Goal: Check status: Check status

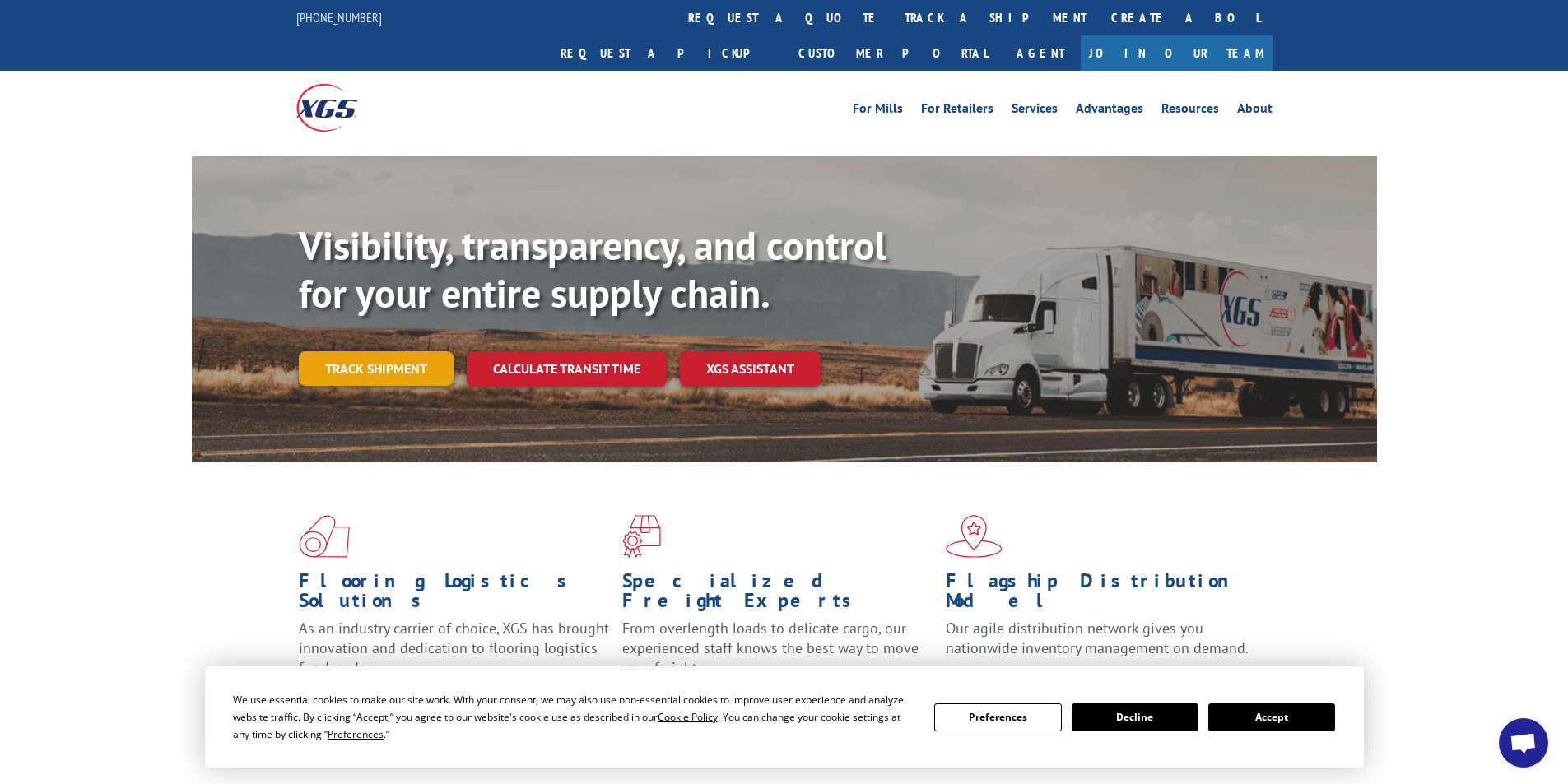
click at [389, 351] on link "Track shipment" at bounding box center [377, 369] width 155 height 34
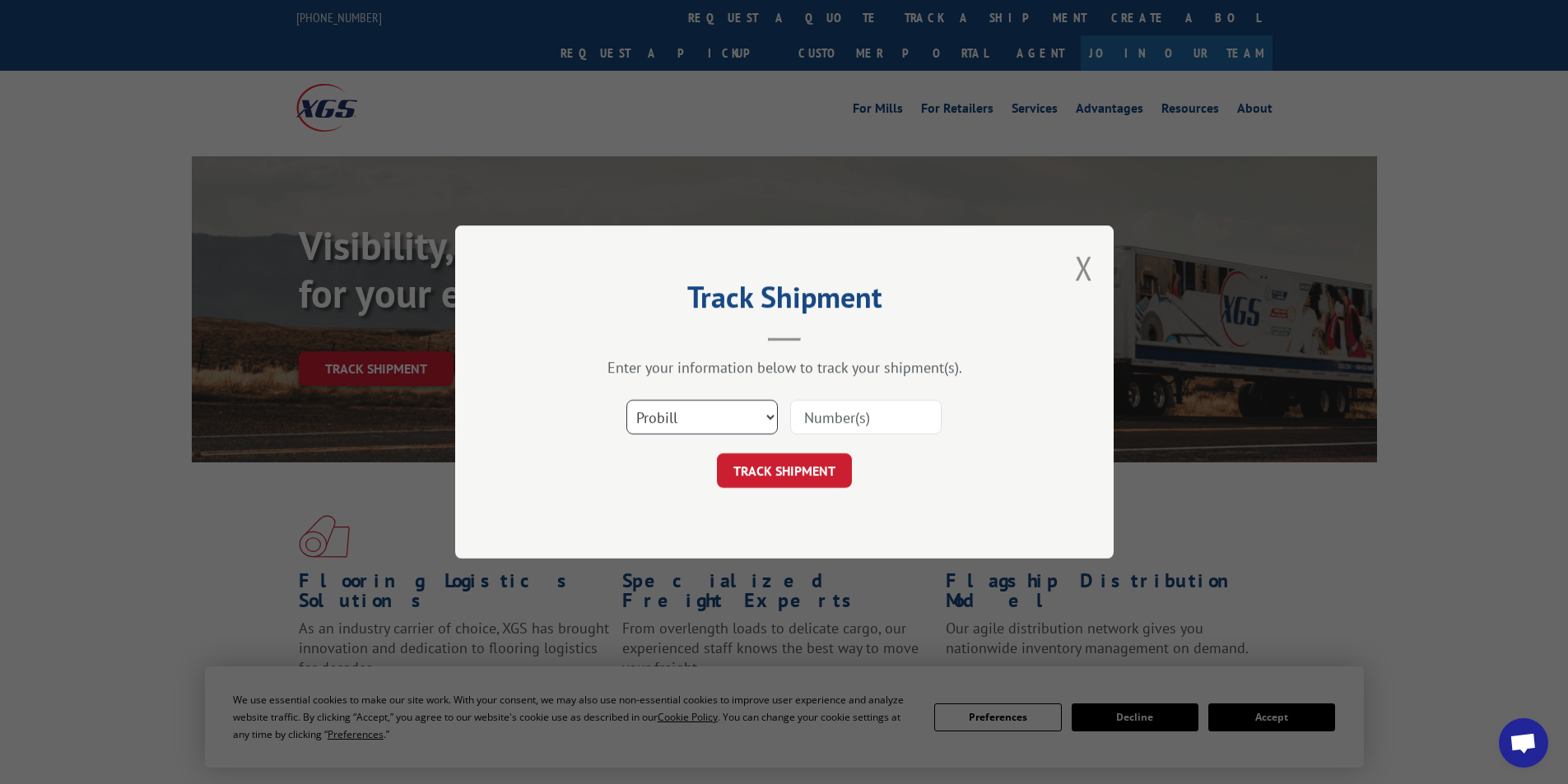
click at [718, 420] on select "Select category... Probill BOL PO" at bounding box center [702, 417] width 151 height 34
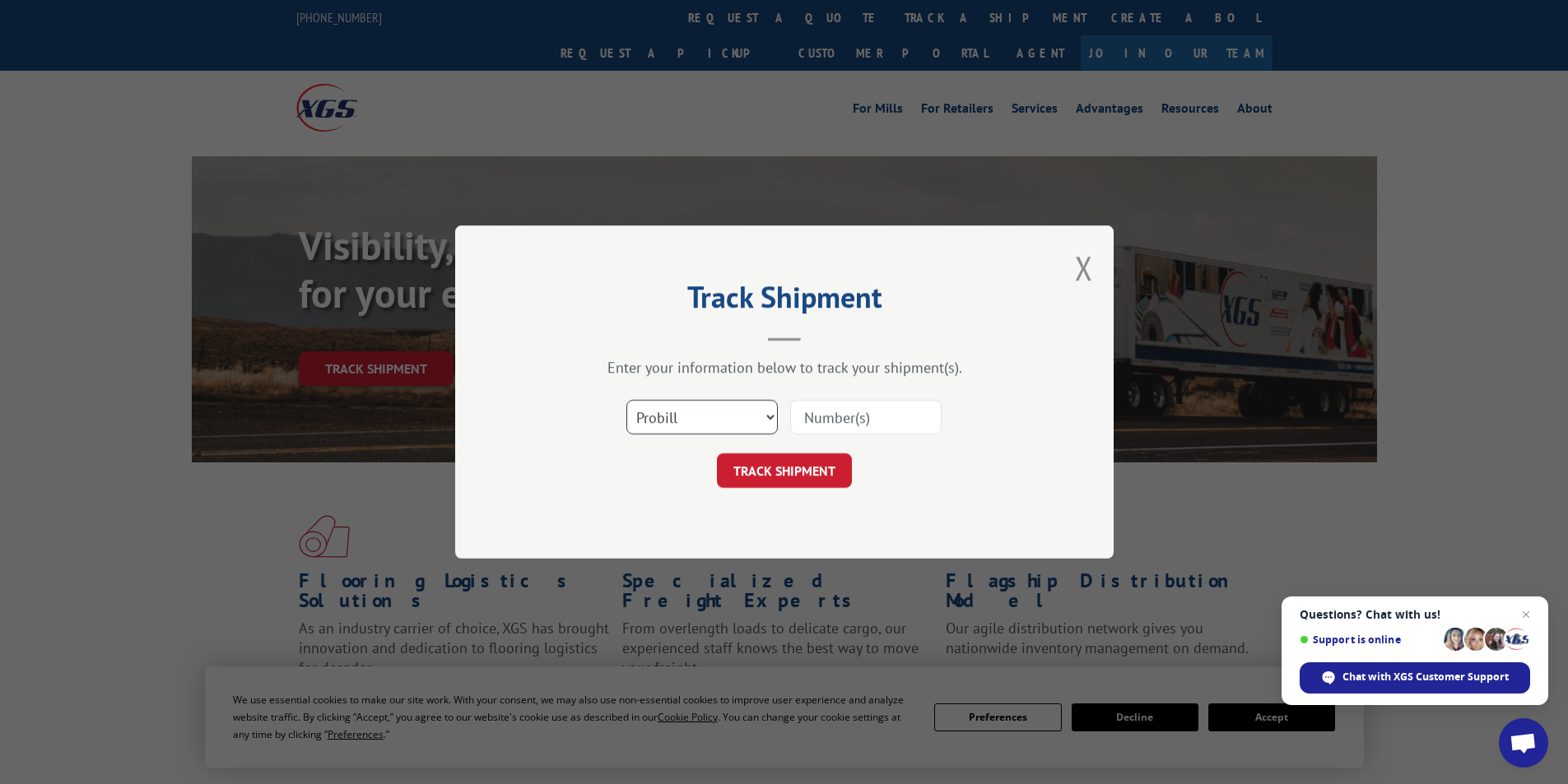
select select "bol"
click at [626, 400] on select "Select category... Probill BOL PO" at bounding box center [702, 417] width 151 height 34
click at [835, 420] on input at bounding box center [866, 417] width 151 height 34
type input "3395340"
click at [820, 469] on button "TRACK SHIPMENT" at bounding box center [785, 470] width 135 height 34
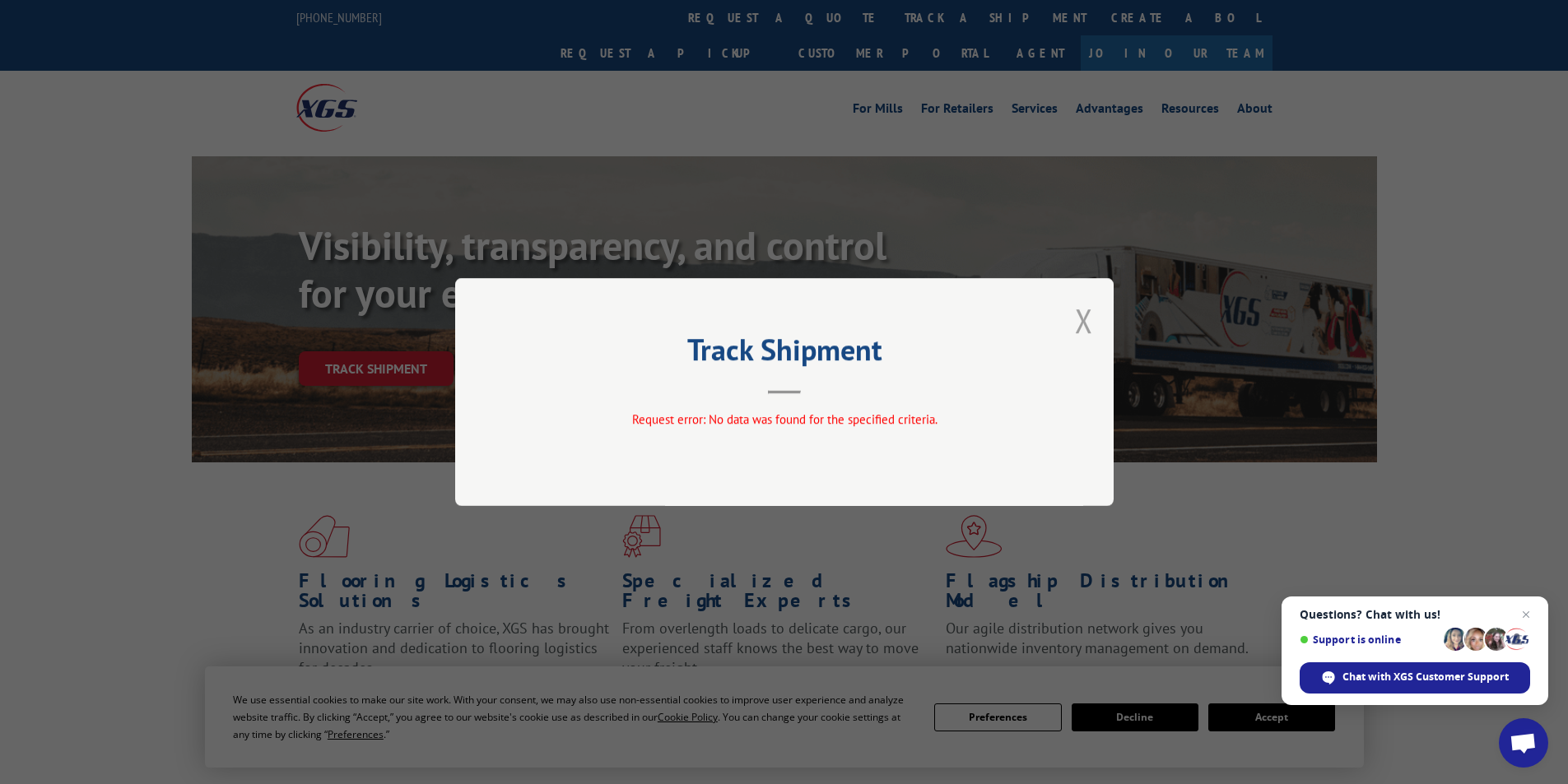
click at [1075, 334] on button "Close modal" at bounding box center [1084, 321] width 18 height 43
